Goal: Task Accomplishment & Management: Complete application form

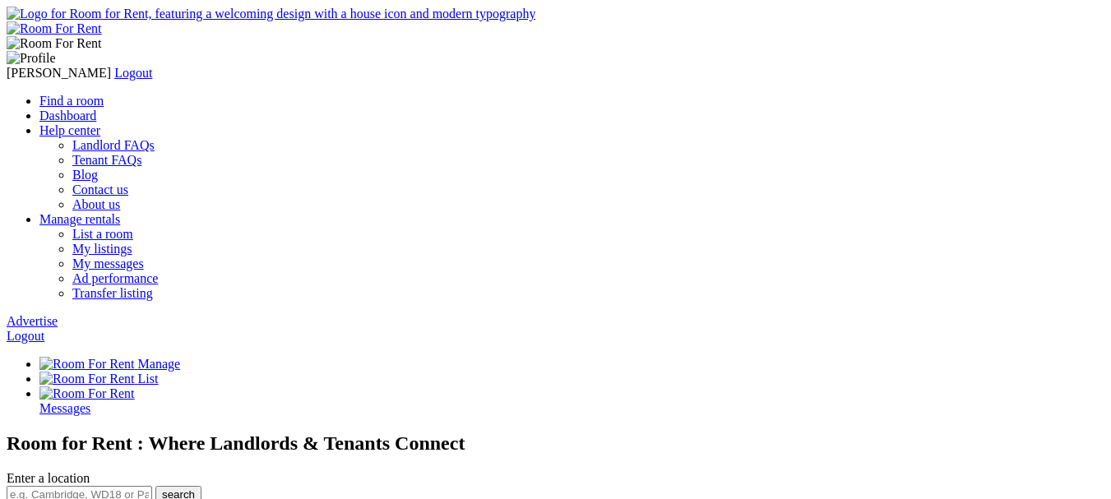
click at [58, 314] on link "Advertise" at bounding box center [32, 321] width 51 height 14
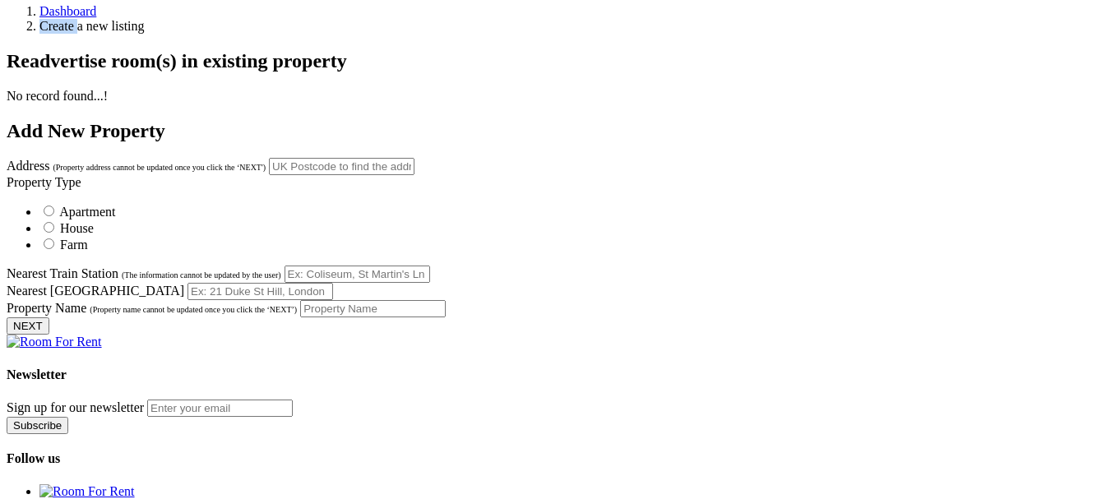
scroll to position [765, 0]
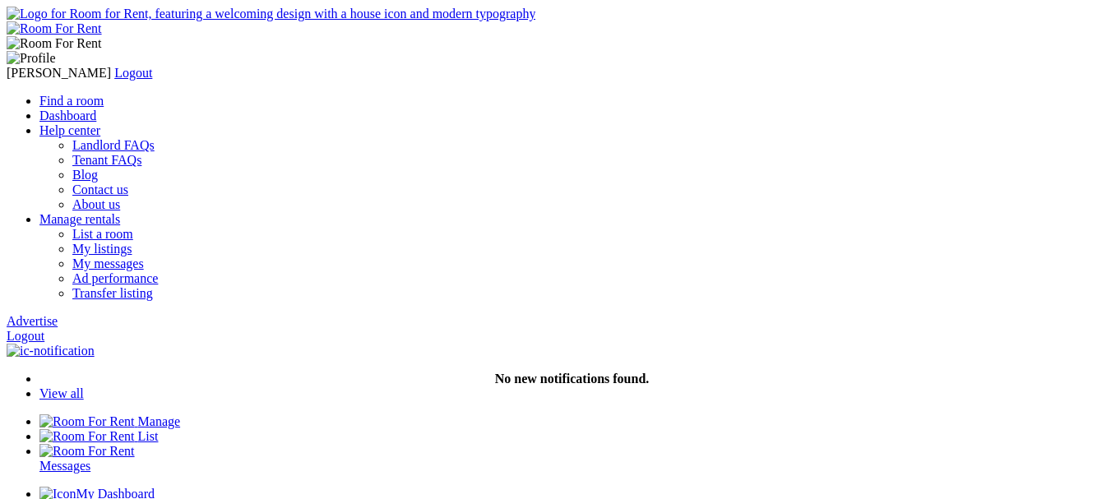
click at [44, 329] on link "Logout" at bounding box center [26, 336] width 38 height 14
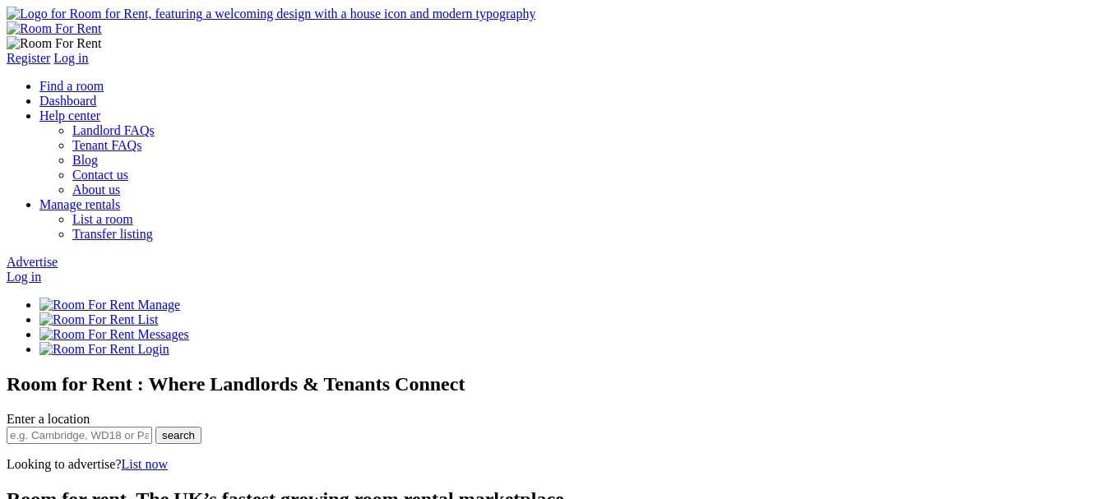
click at [58, 255] on link "Advertise" at bounding box center [32, 262] width 51 height 14
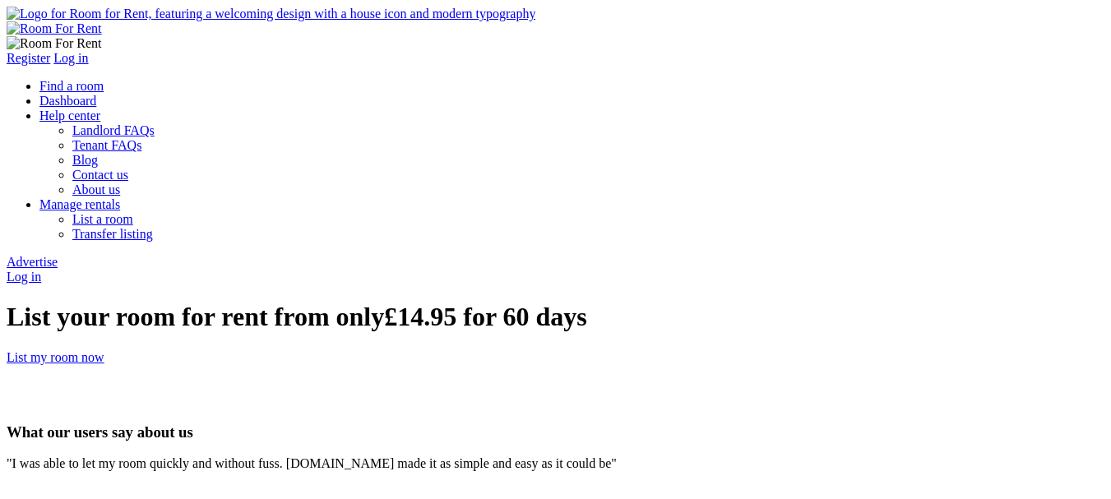
type input "[EMAIL_ADDRESS][DOMAIN_NAME]"
type input "Manish"
type input "[EMAIL_ADDRESS][DOMAIN_NAME]"
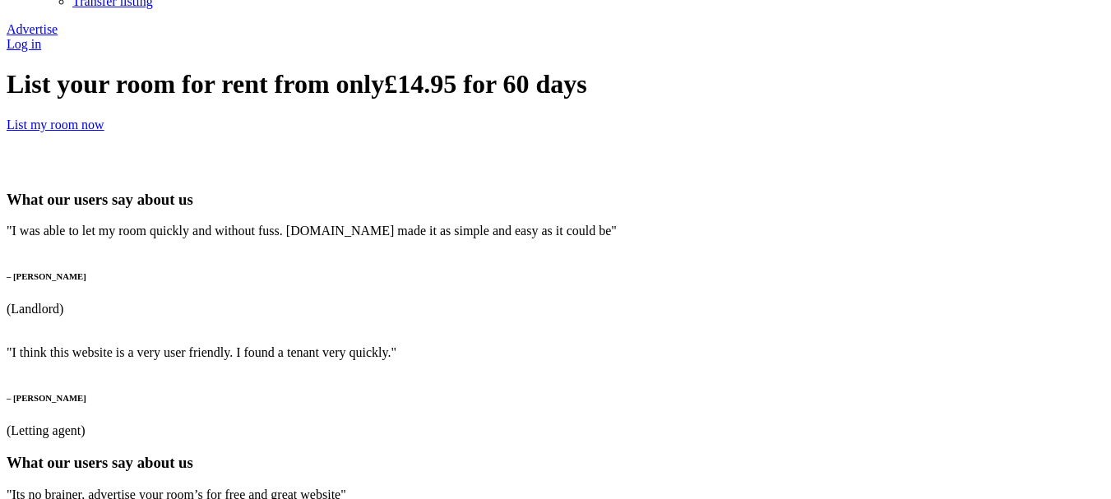
scroll to position [247, 0]
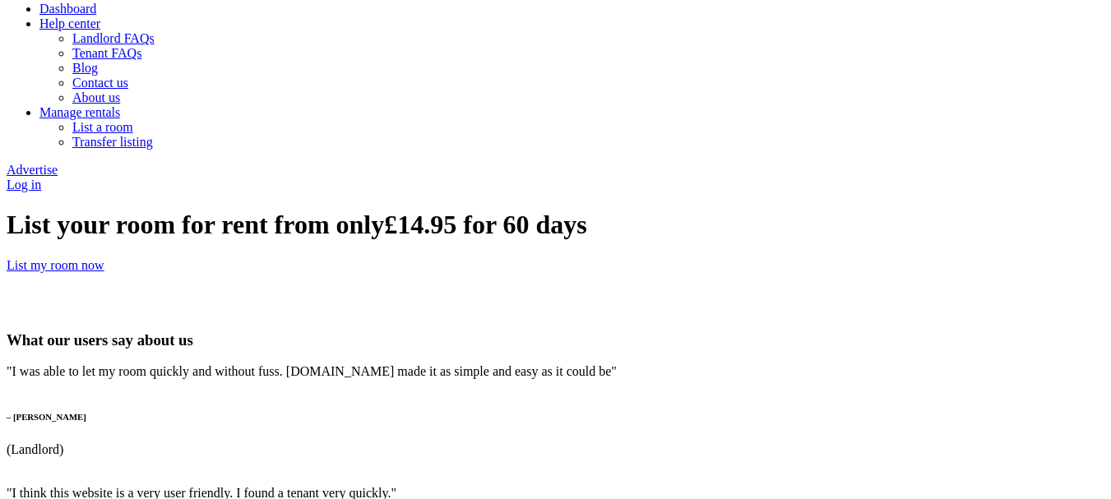
scroll to position [82, 0]
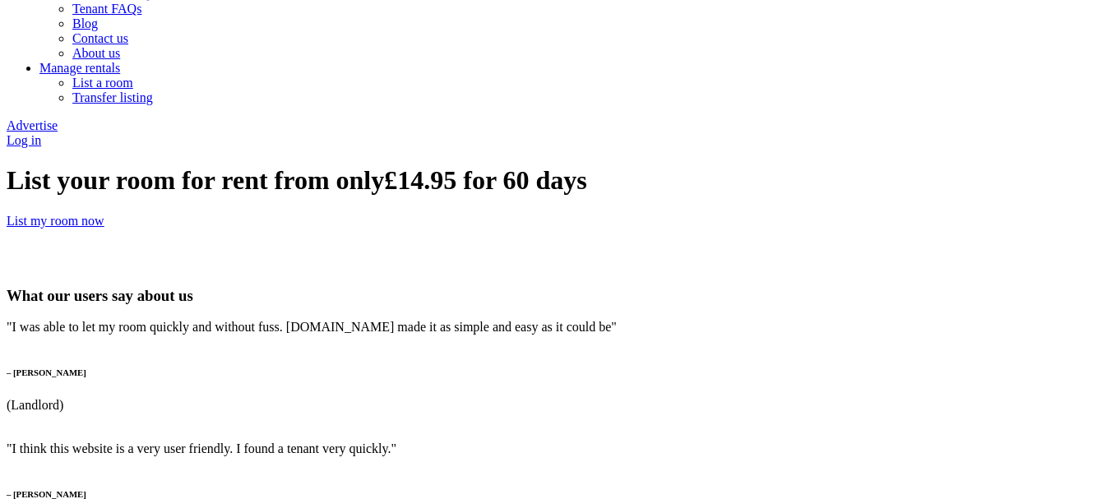
scroll to position [165, 0]
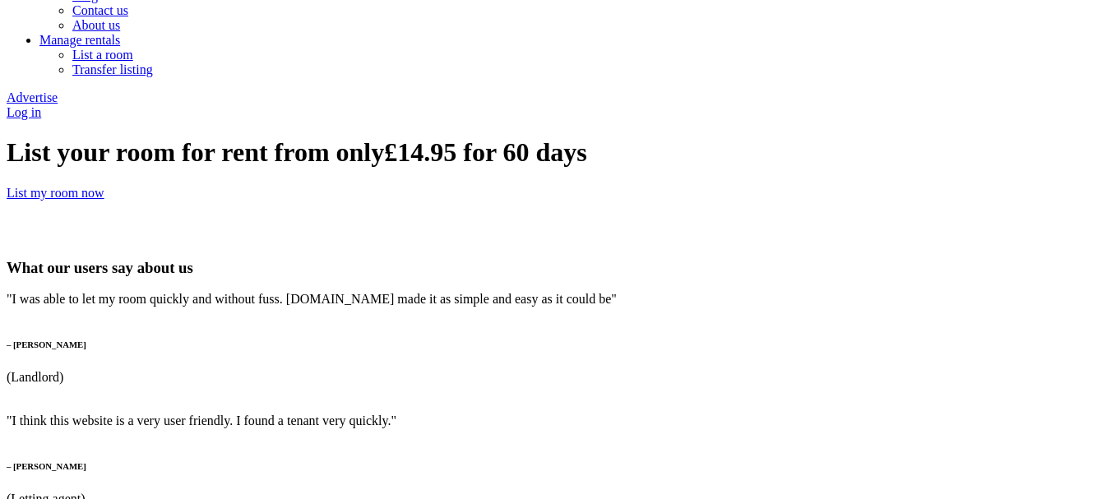
type input "[EMAIL_ADDRESS][DOMAIN_NAME]"
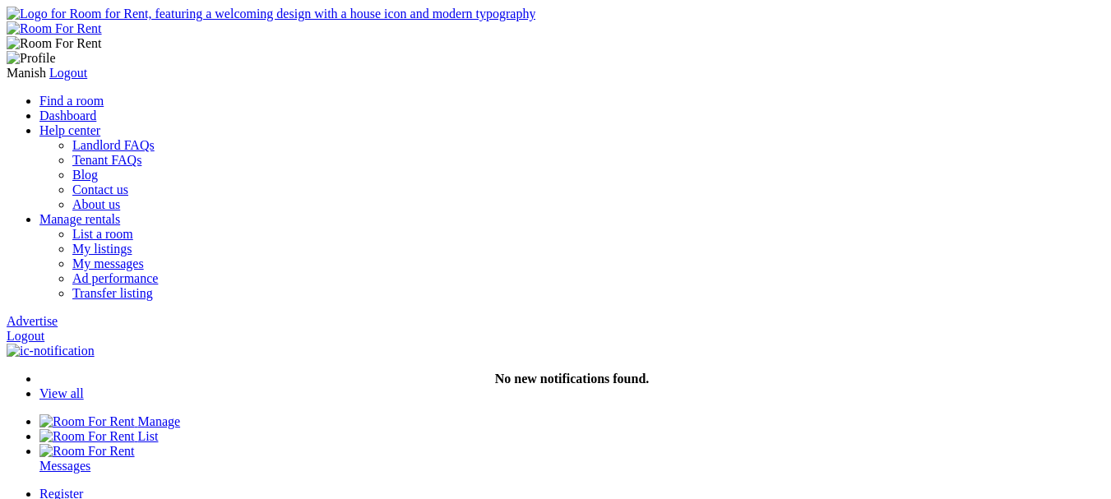
scroll to position [82, 0]
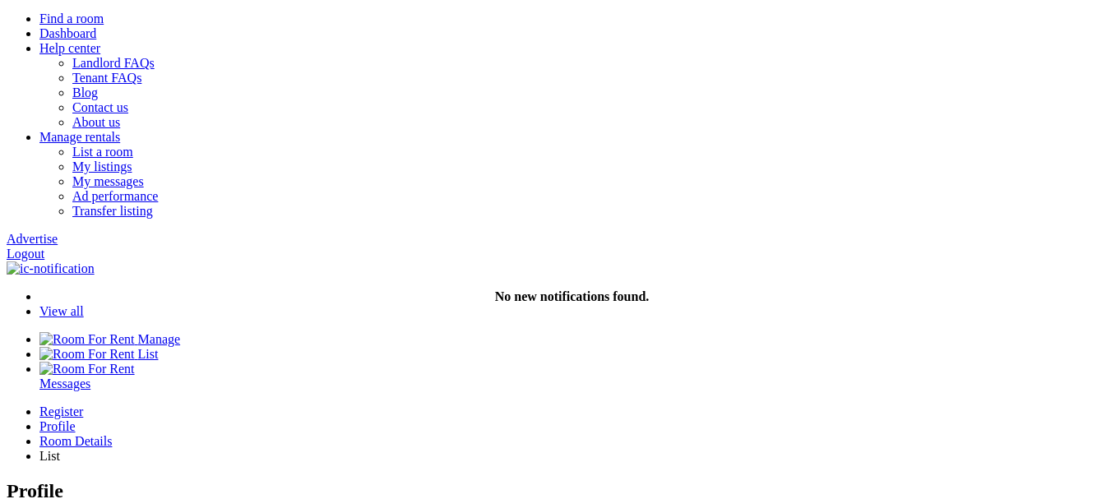
drag, startPoint x: 527, startPoint y: 241, endPoint x: 535, endPoint y: 247, distance: 9.4
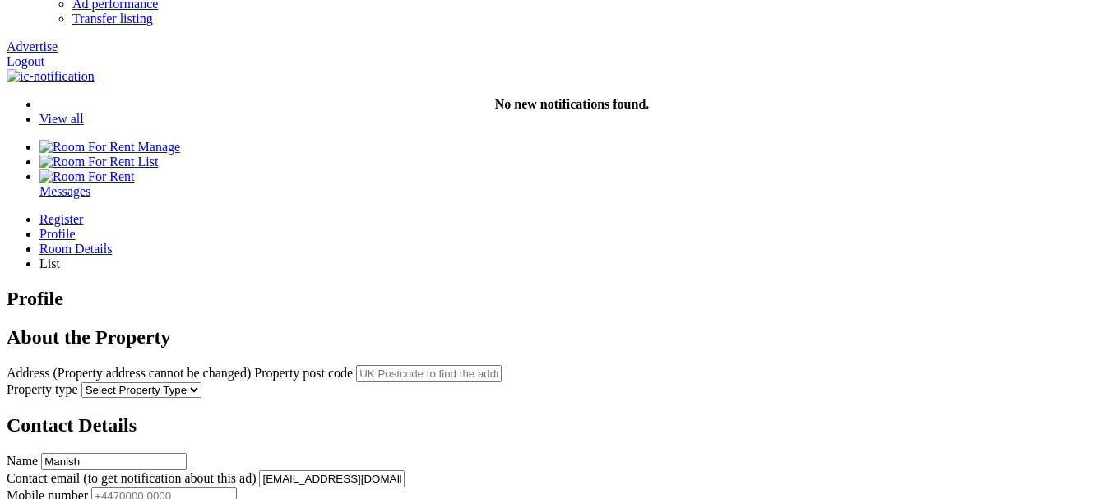
scroll to position [247, 0]
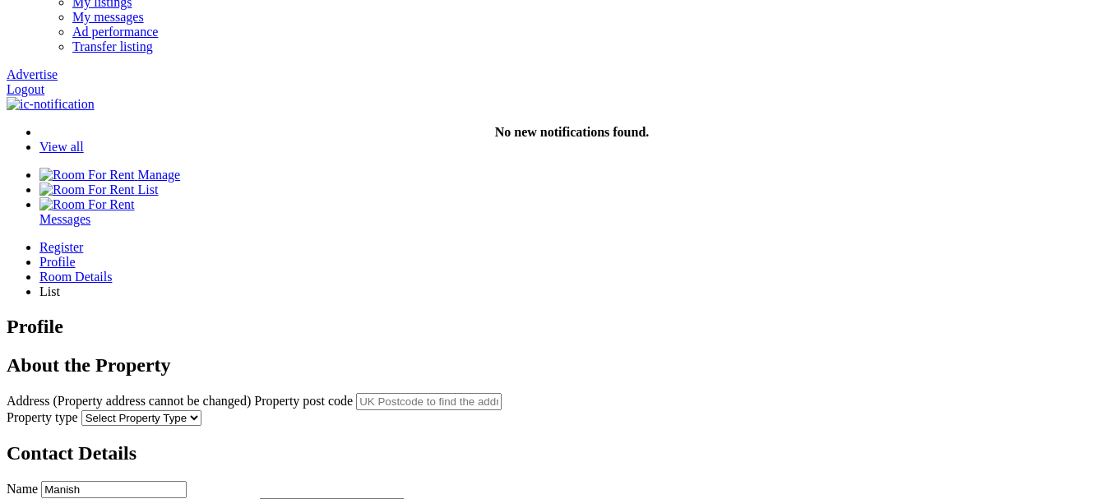
click at [202, 411] on select "Select Property Type Appartment House Farm" at bounding box center [141, 419] width 120 height 16
drag, startPoint x: 600, startPoint y: 179, endPoint x: 612, endPoint y: 183, distance: 13.0
click at [202, 411] on select "Select Property Type Appartment House Farm" at bounding box center [141, 419] width 120 height 16
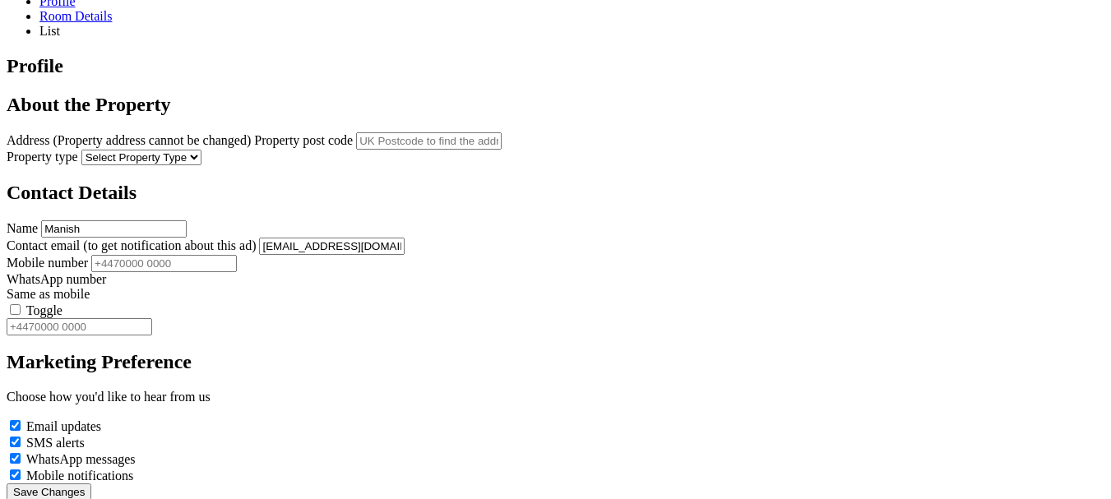
scroll to position [494, 0]
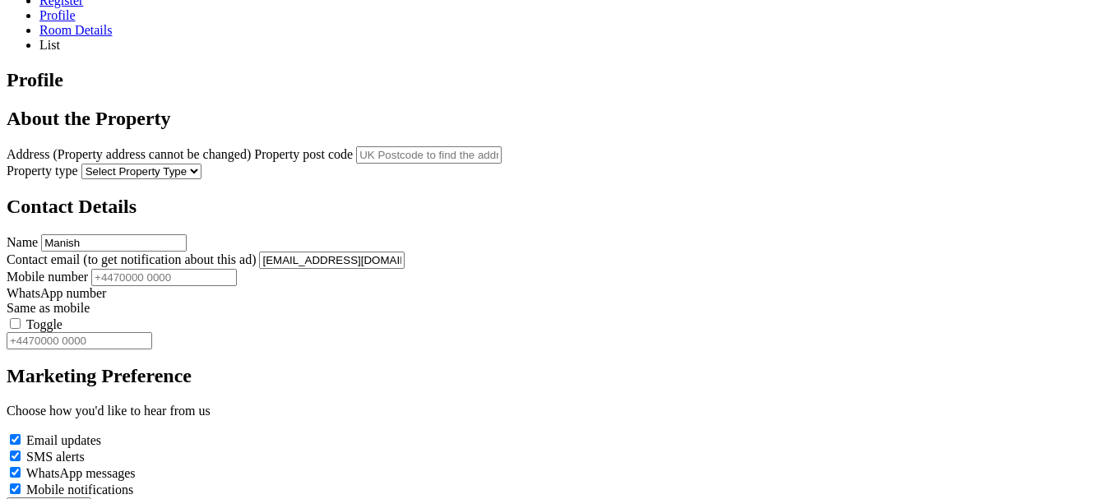
click at [63, 318] on label "Toggle" at bounding box center [44, 325] width 36 height 14
click at [21, 318] on input "Toggle" at bounding box center [15, 323] width 11 height 11
click at [63, 318] on label "Toggle" at bounding box center [44, 325] width 36 height 14
click at [21, 318] on input "Toggle" at bounding box center [15, 323] width 11 height 11
click at [63, 318] on label "Toggle" at bounding box center [44, 325] width 36 height 14
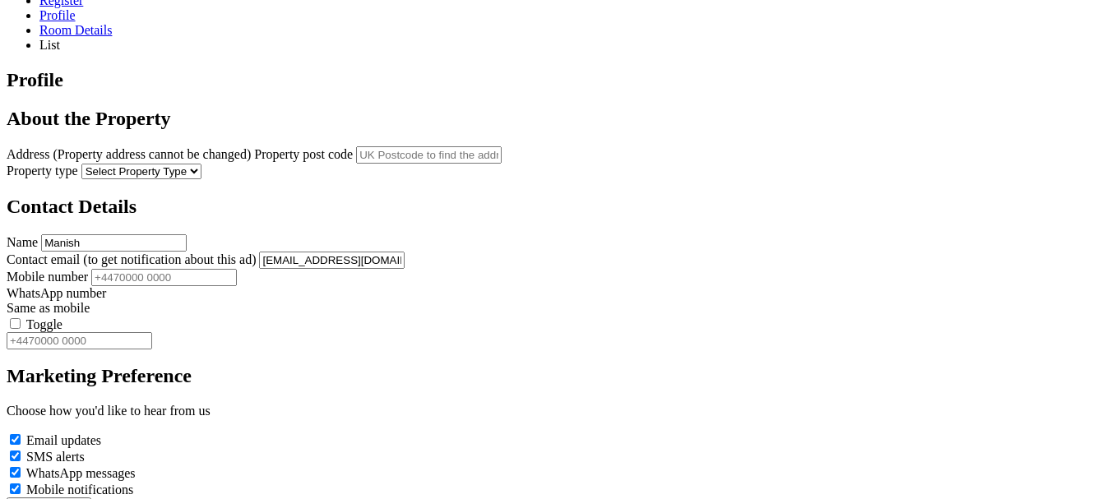
click at [21, 318] on input "Toggle" at bounding box center [15, 323] width 11 height 11
click at [63, 318] on label "Toggle" at bounding box center [44, 325] width 36 height 14
click at [21, 318] on input "Toggle" at bounding box center [15, 323] width 11 height 11
click at [63, 318] on label "Toggle" at bounding box center [44, 325] width 36 height 14
click at [21, 318] on input "Toggle" at bounding box center [15, 323] width 11 height 11
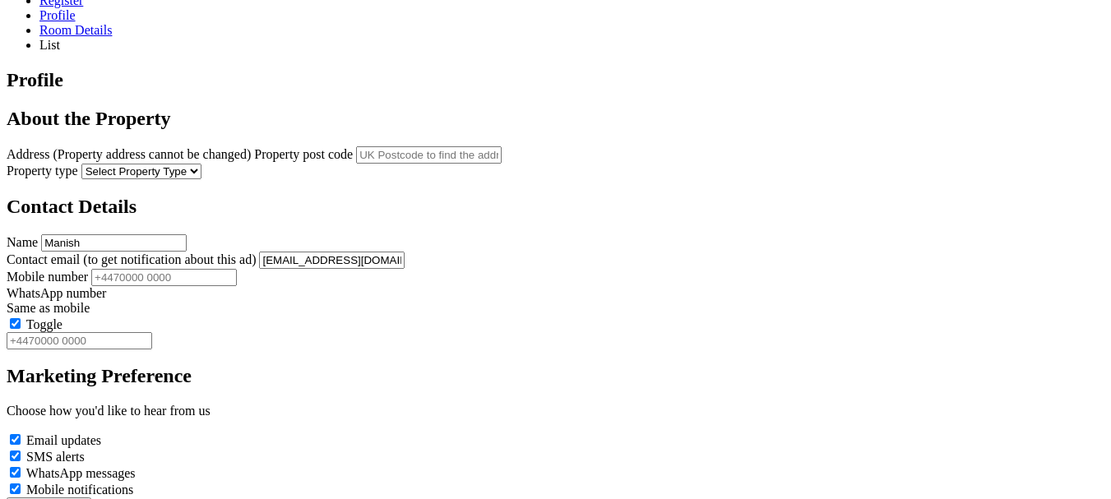
click at [63, 318] on label "Toggle" at bounding box center [44, 325] width 36 height 14
click at [21, 318] on input "Toggle" at bounding box center [15, 323] width 11 height 11
click at [63, 318] on label "Toggle" at bounding box center [44, 325] width 36 height 14
click at [21, 318] on input "Toggle" at bounding box center [15, 323] width 11 height 11
click at [63, 318] on label "Toggle" at bounding box center [44, 325] width 36 height 14
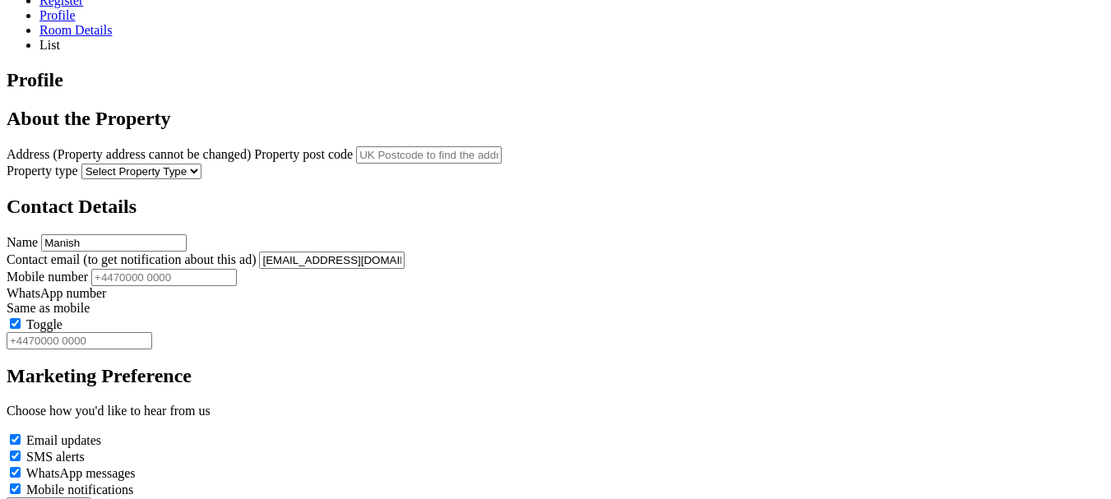
click at [21, 318] on input "Toggle" at bounding box center [15, 323] width 11 height 11
click at [63, 318] on label "Toggle" at bounding box center [44, 325] width 36 height 14
click at [21, 318] on input "Toggle" at bounding box center [15, 323] width 11 height 11
click at [63, 318] on label "Toggle" at bounding box center [44, 325] width 36 height 14
click at [21, 318] on input "Toggle" at bounding box center [15, 323] width 11 height 11
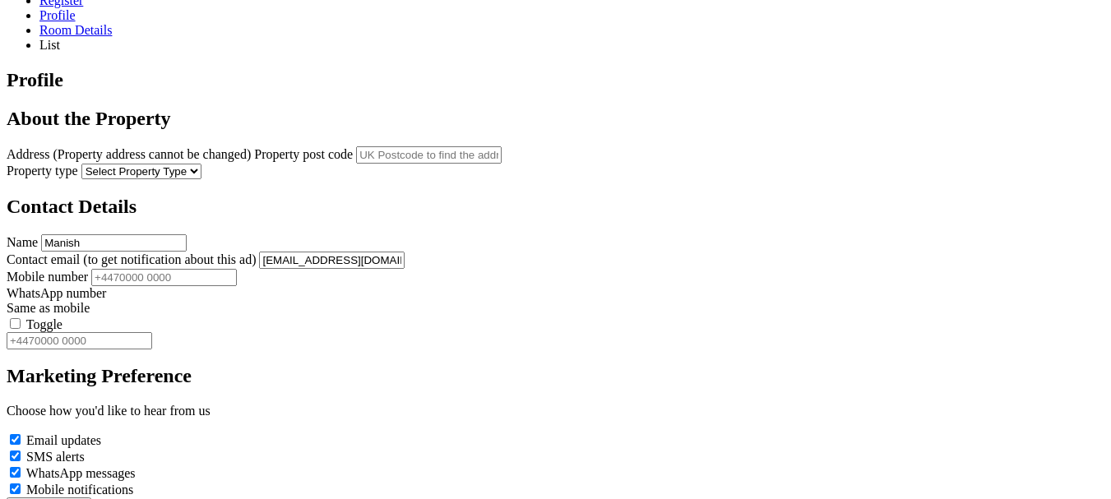
drag, startPoint x: 613, startPoint y: 247, endPoint x: 633, endPoint y: 264, distance: 26.2
click at [63, 318] on label "Toggle" at bounding box center [44, 325] width 36 height 14
click at [21, 318] on input "Toggle" at bounding box center [15, 323] width 11 height 11
click at [63, 318] on label "Toggle" at bounding box center [44, 325] width 36 height 14
click at [21, 318] on input "Toggle" at bounding box center [15, 323] width 11 height 11
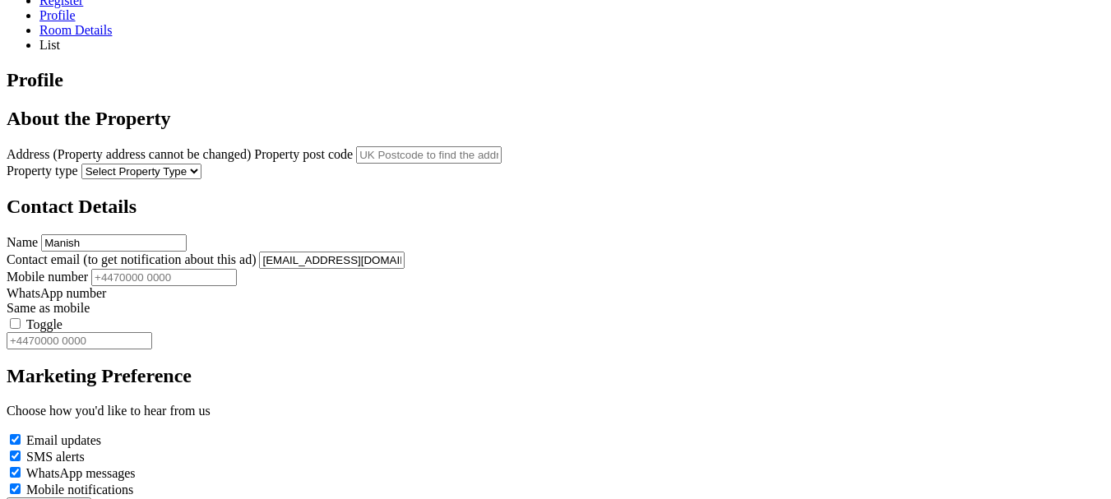
click at [63, 318] on label "Toggle" at bounding box center [44, 325] width 36 height 14
click at [21, 318] on input "Toggle" at bounding box center [15, 323] width 11 height 11
drag, startPoint x: 626, startPoint y: 250, endPoint x: 667, endPoint y: 257, distance: 41.7
click at [63, 318] on label "Toggle" at bounding box center [44, 325] width 36 height 14
click at [21, 318] on input "Toggle" at bounding box center [15, 323] width 11 height 11
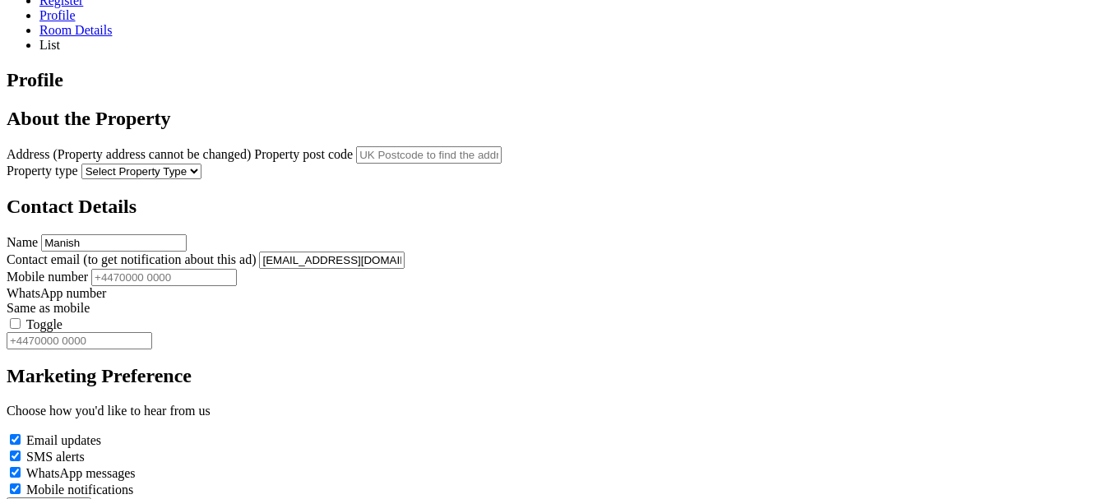
click at [63, 318] on label "Toggle" at bounding box center [44, 325] width 36 height 14
click at [21, 318] on input "Toggle" at bounding box center [15, 323] width 11 height 11
click at [63, 318] on label "Toggle" at bounding box center [44, 325] width 36 height 14
click at [21, 318] on input "Toggle" at bounding box center [15, 323] width 11 height 11
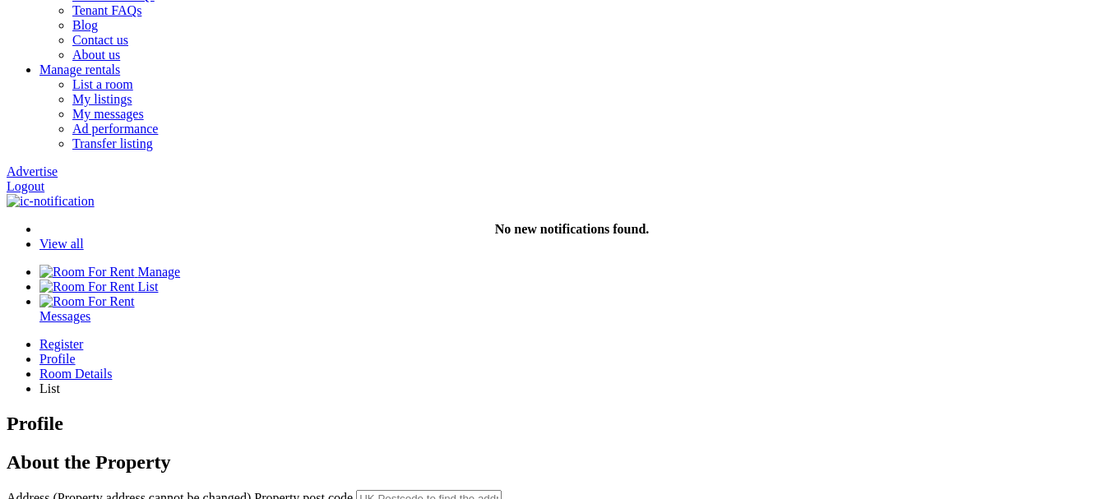
scroll to position [165, 0]
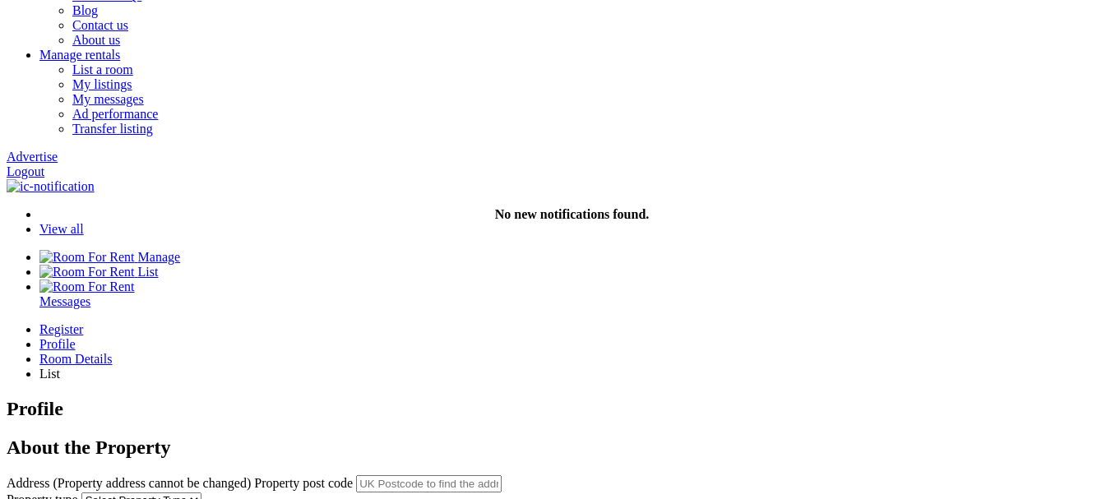
click at [202, 493] on select "Select Property Type Appartment House Farm" at bounding box center [141, 501] width 120 height 16
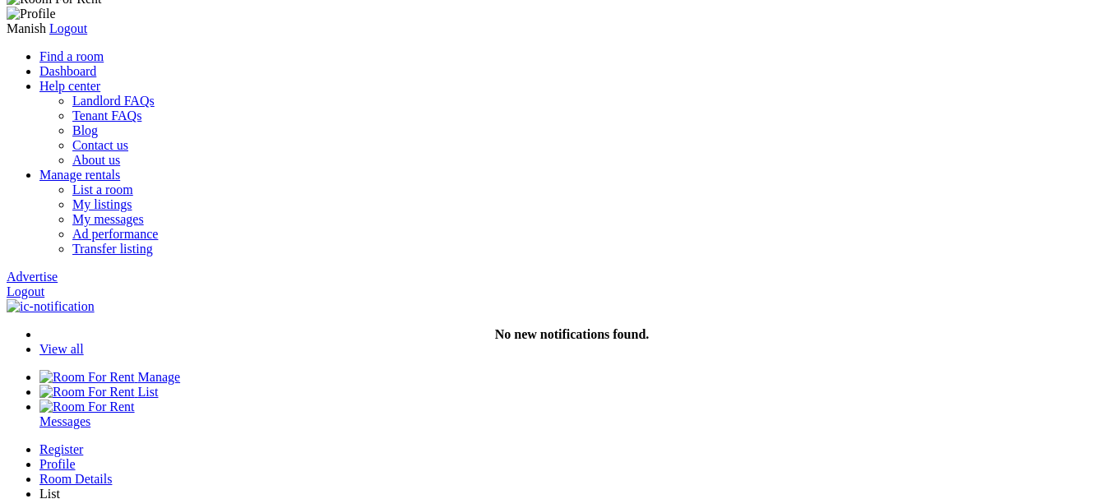
scroll to position [82, 0]
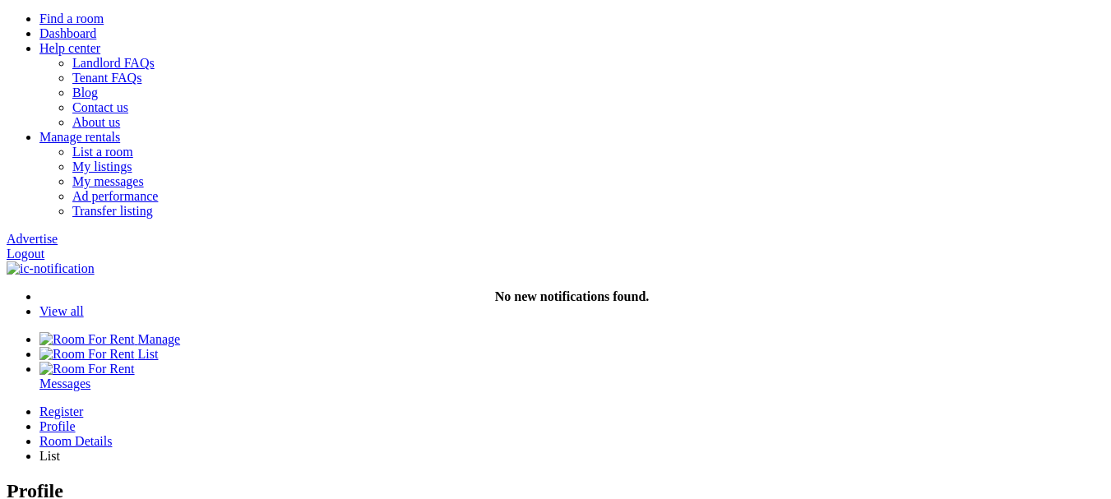
drag, startPoint x: 407, startPoint y: 212, endPoint x: 409, endPoint y: 234, distance: 21.5
copy span "Property address cannot be changed"
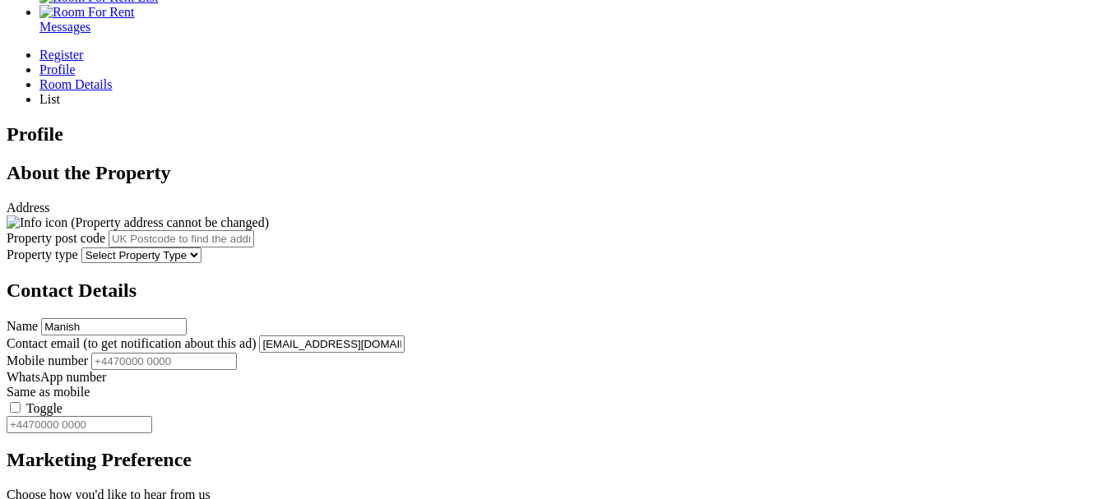
scroll to position [411, 0]
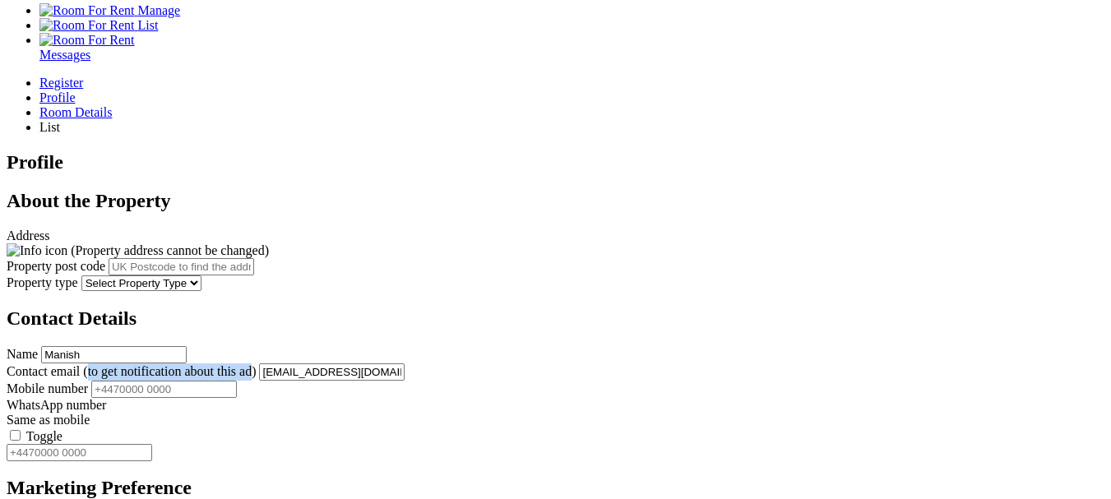
drag, startPoint x: 440, startPoint y: 173, endPoint x: 368, endPoint y: 200, distance: 77.3
click at [256, 364] on span "(to get notification about this ad)" at bounding box center [169, 371] width 173 height 14
copy span "to get notification about this ad"
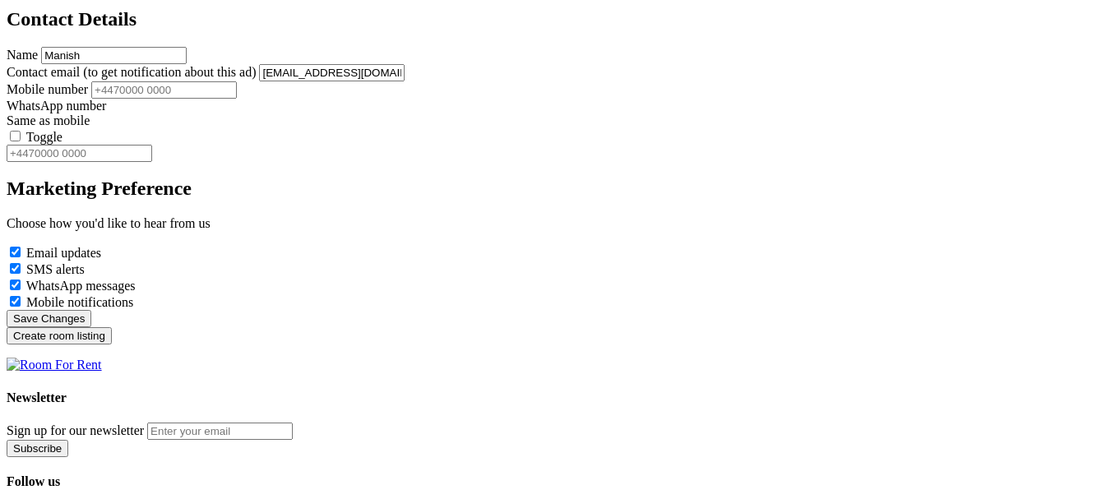
scroll to position [987, 0]
